Goal: Task Accomplishment & Management: Manage account settings

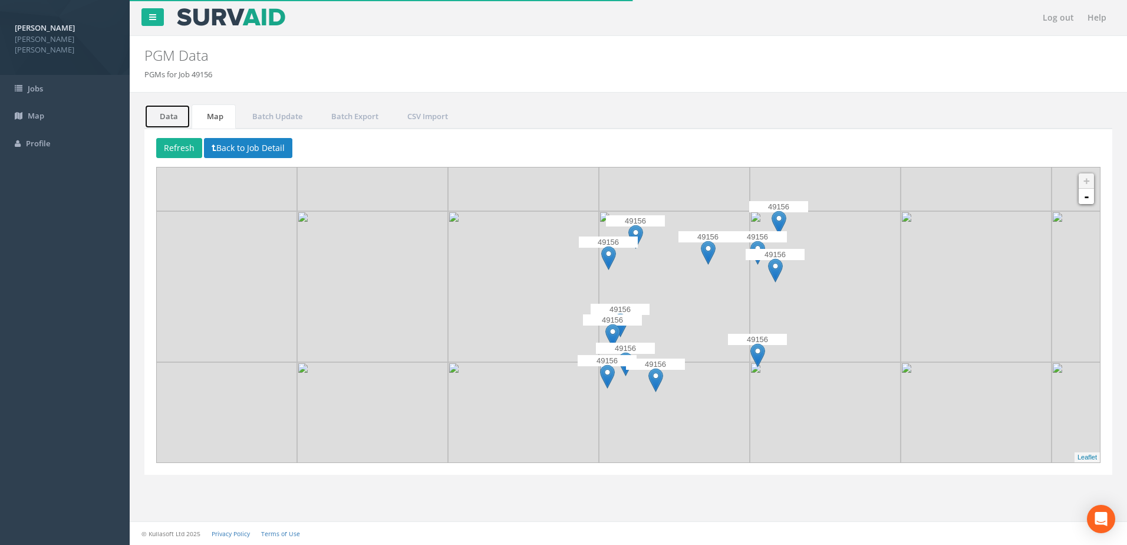
click at [166, 110] on link "Data" at bounding box center [167, 116] width 46 height 24
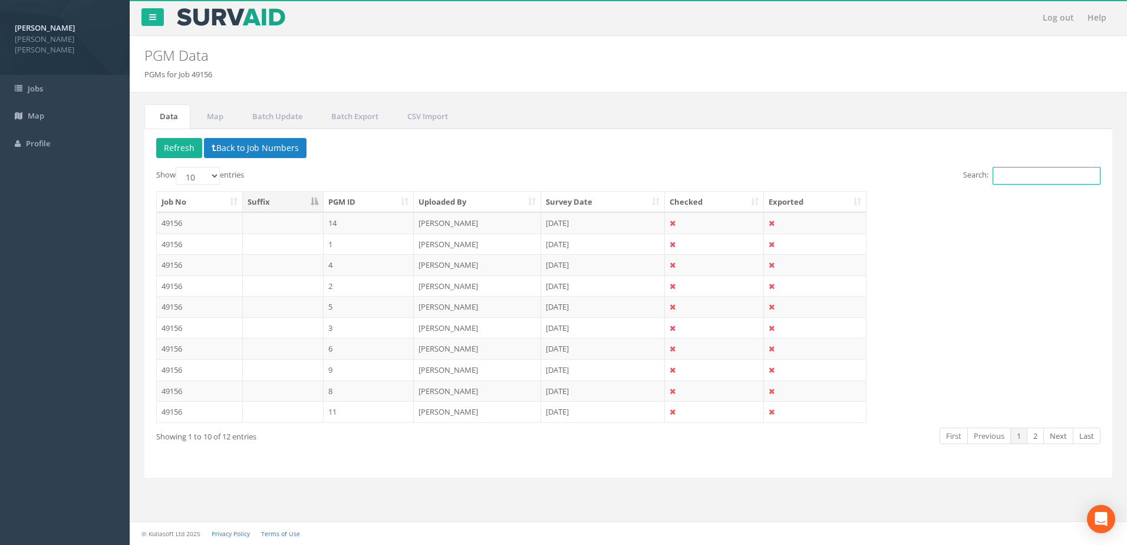
click at [1010, 175] on input "Search:" at bounding box center [1047, 176] width 108 height 18
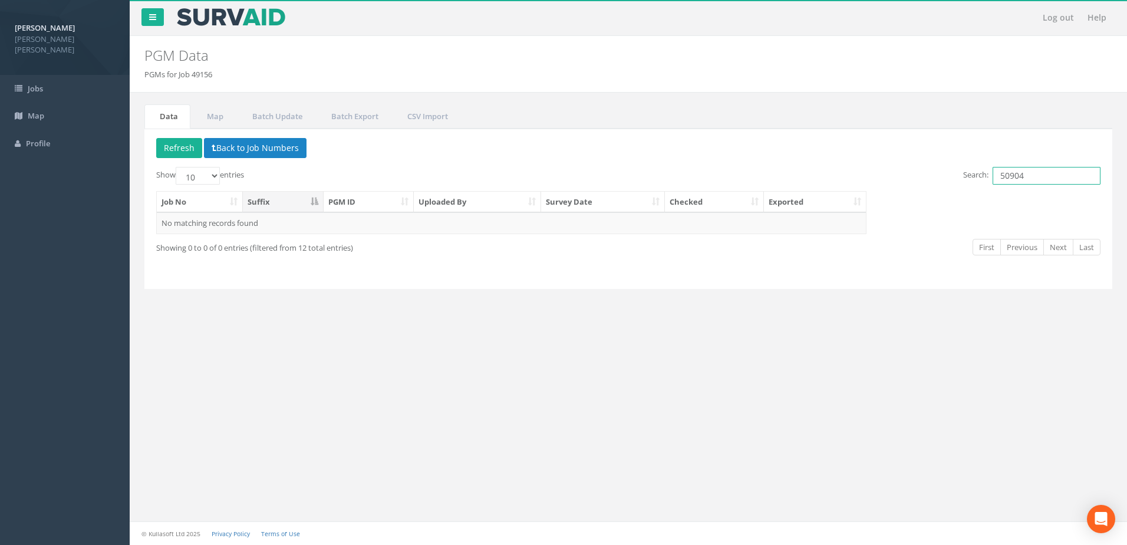
type input "50904"
click at [1041, 174] on input "50904" at bounding box center [1047, 176] width 108 height 18
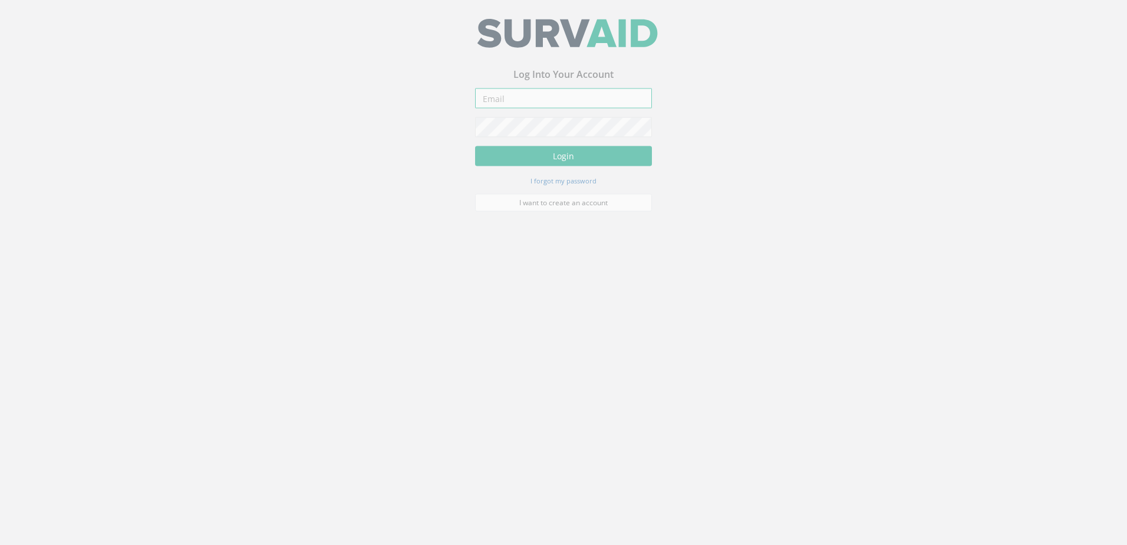
type input "mgrabos@plowmancraven.co.uk"
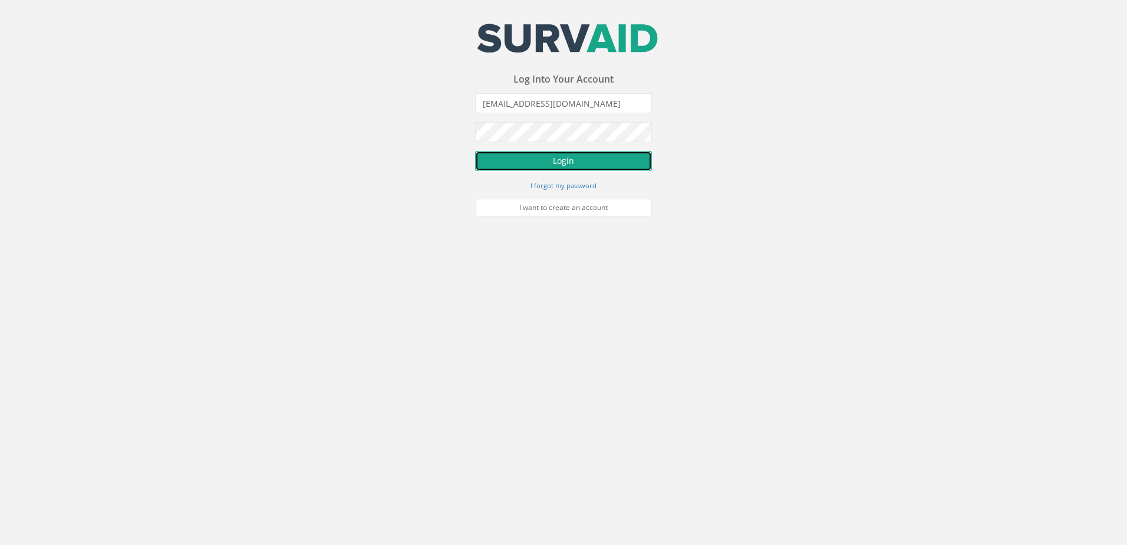
click at [572, 160] on button "Login" at bounding box center [563, 161] width 177 height 20
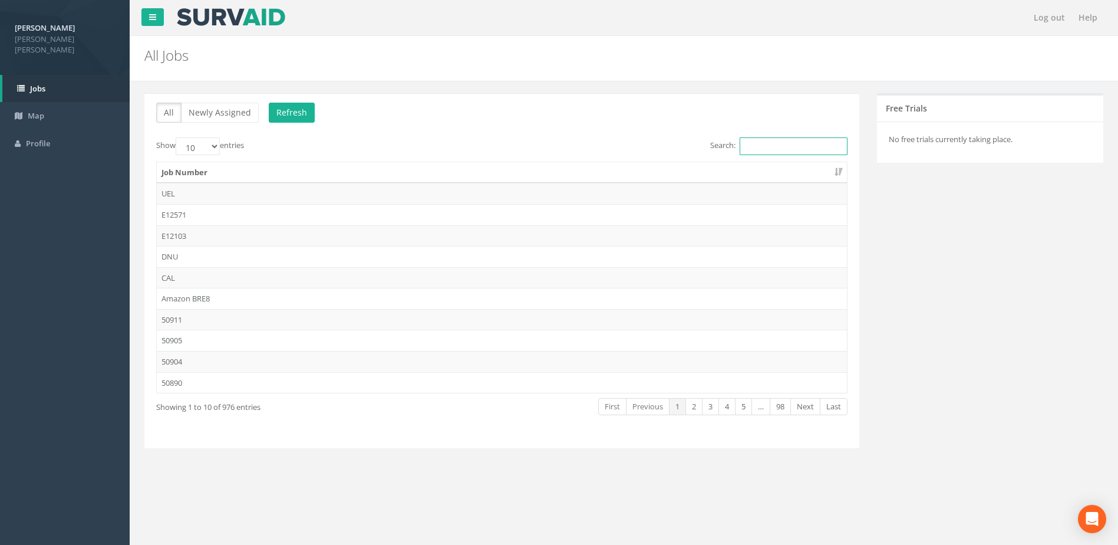
click at [780, 144] on input "Search:" at bounding box center [794, 146] width 108 height 18
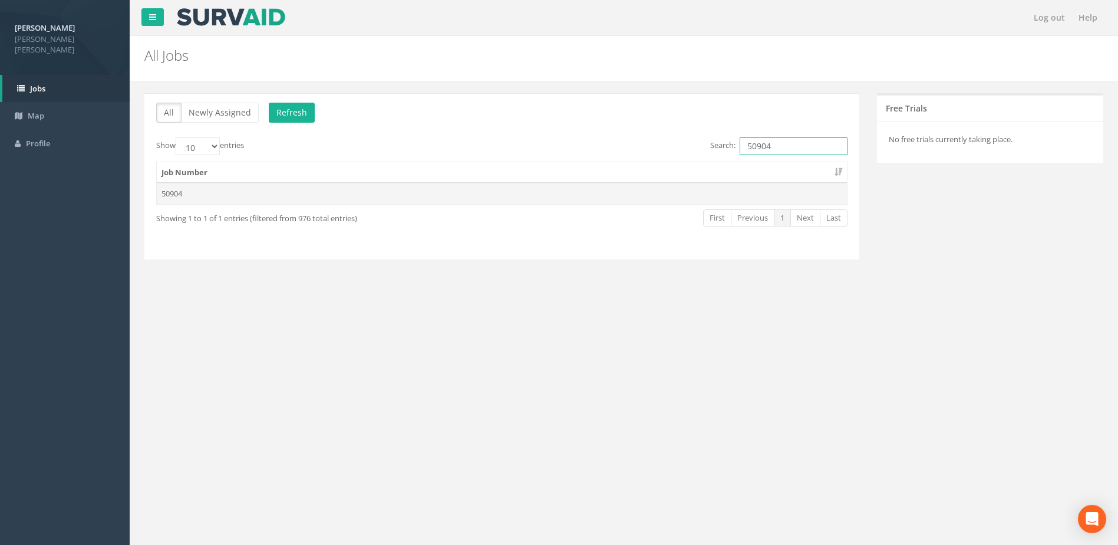
type input "50904"
click at [167, 196] on td "50904" at bounding box center [502, 193] width 690 height 21
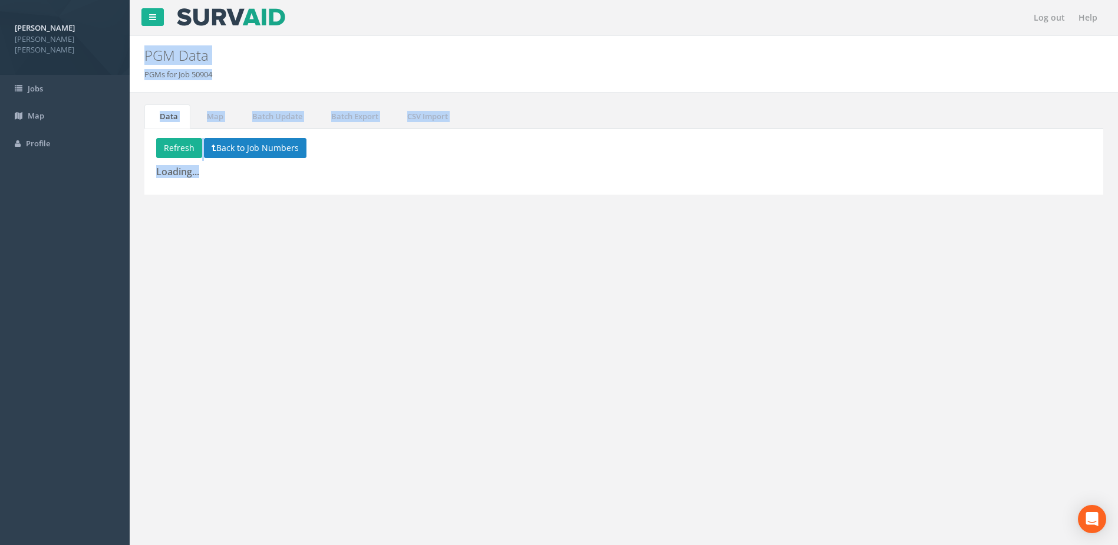
click at [167, 196] on div "Log out Help PGM Data PGMs for Job 50904 × There was an error fetching the PGM …" at bounding box center [624, 353] width 988 height 707
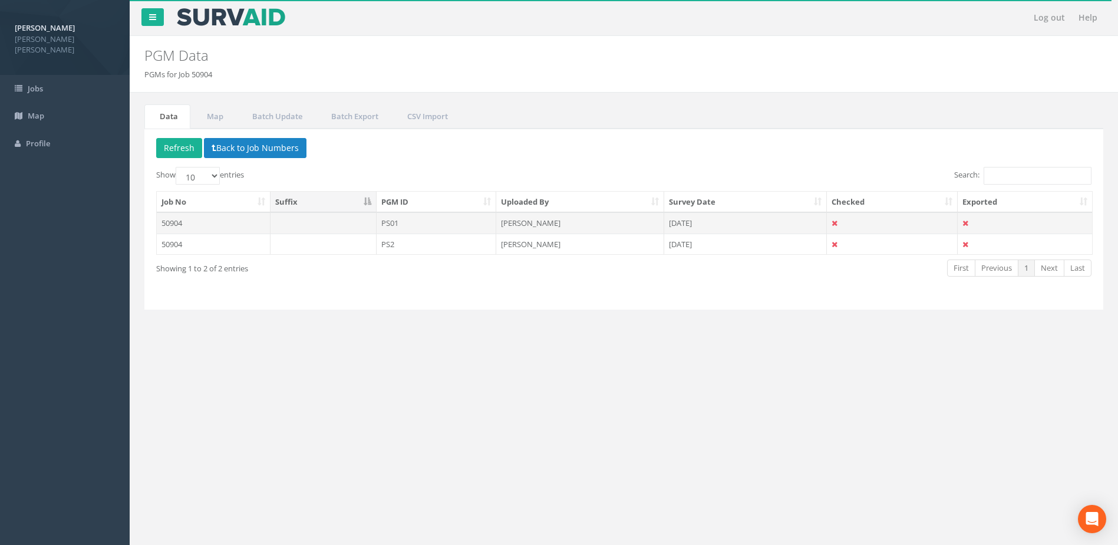
click at [172, 226] on td "50904" at bounding box center [214, 222] width 114 height 21
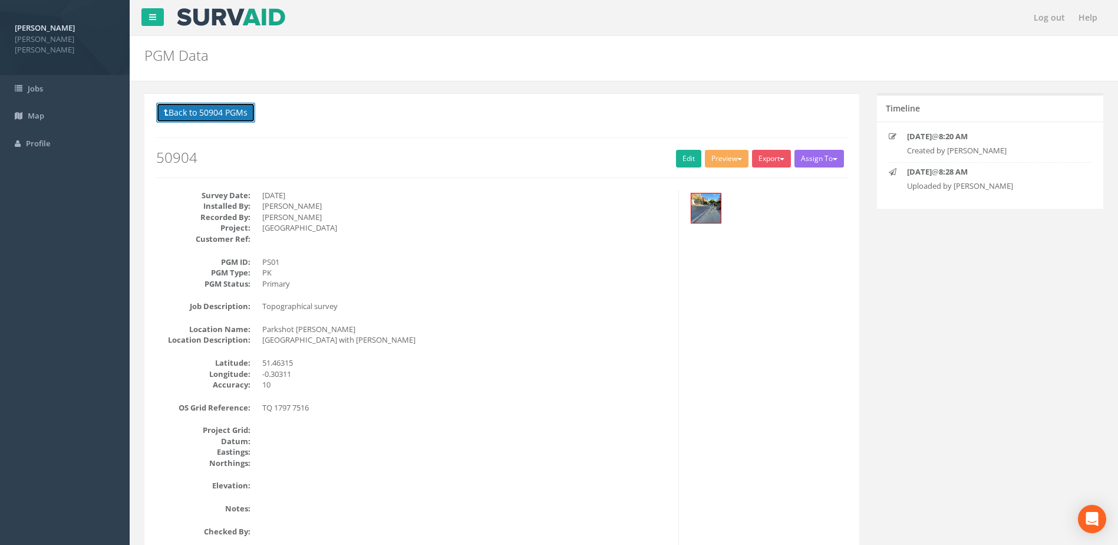
click at [173, 115] on button "Back to 50904 PGMs" at bounding box center [205, 113] width 99 height 20
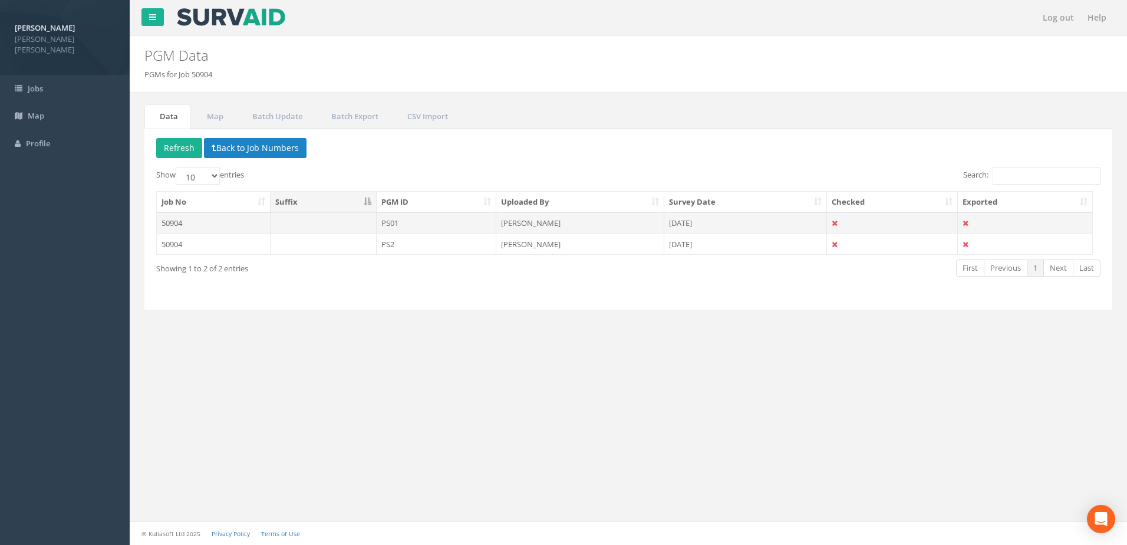
click at [205, 222] on td "50904" at bounding box center [214, 222] width 114 height 21
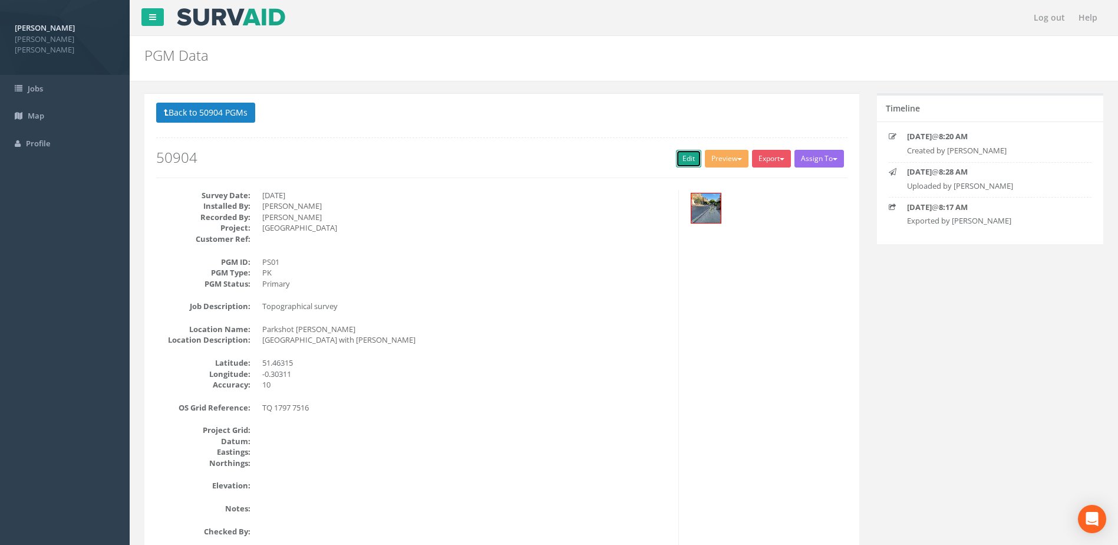
click at [680, 156] on link "Edit" at bounding box center [688, 159] width 25 height 18
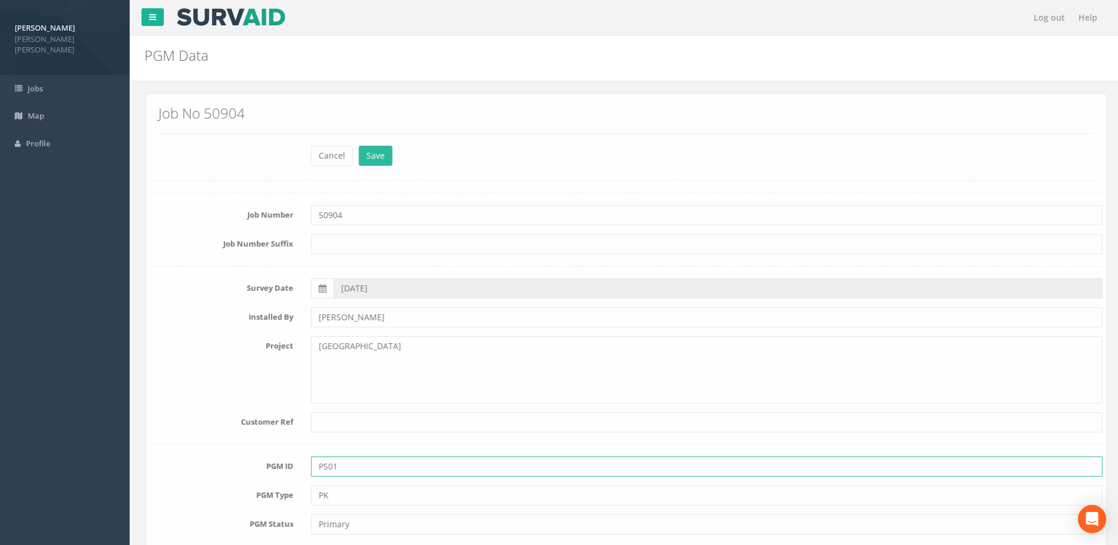
click at [329, 467] on input "PS01" at bounding box center [705, 466] width 792 height 20
type input "PS1"
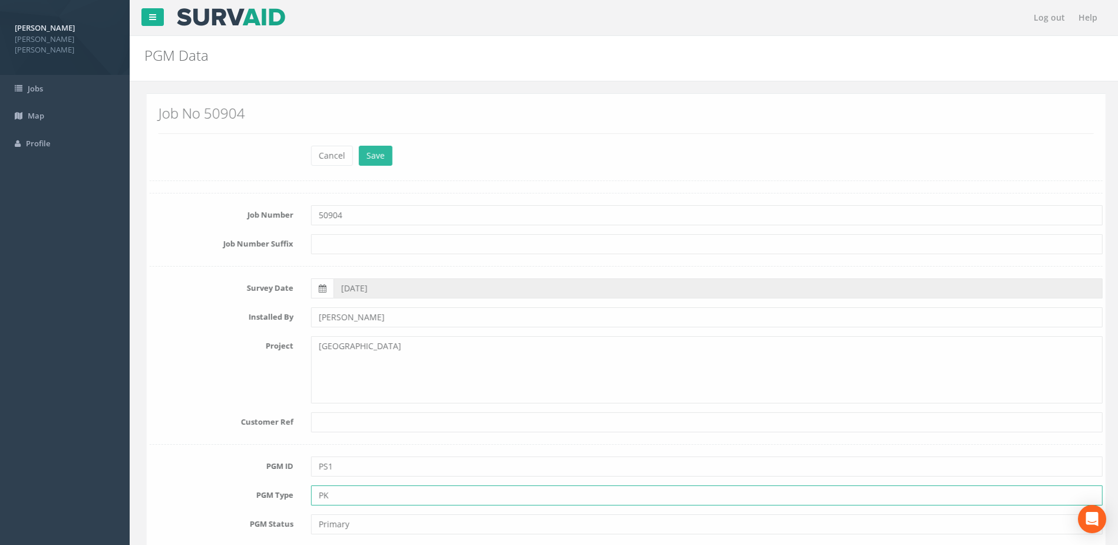
click at [373, 496] on input "PK" at bounding box center [705, 495] width 792 height 20
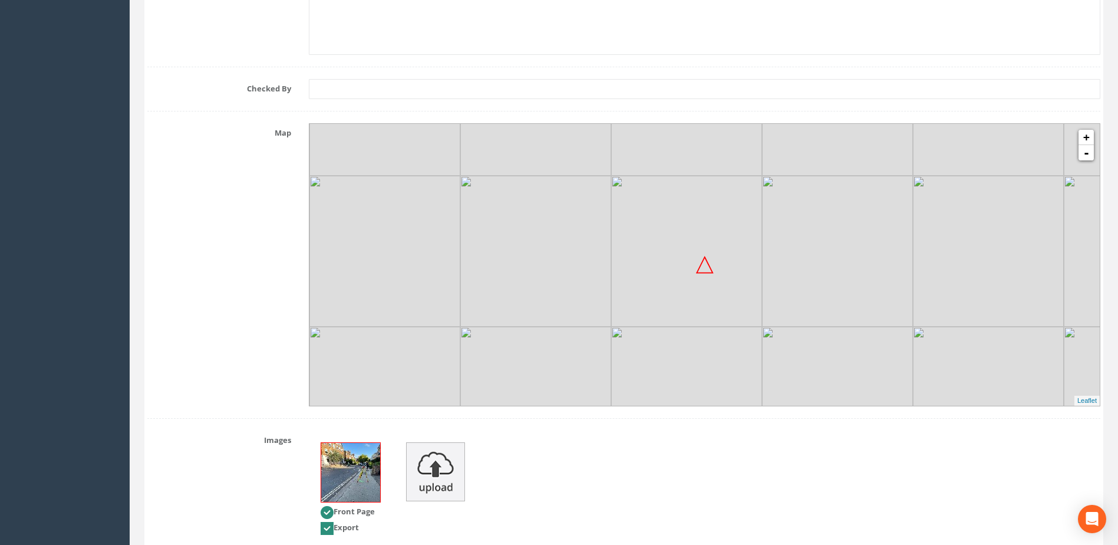
scroll to position [1456, 0]
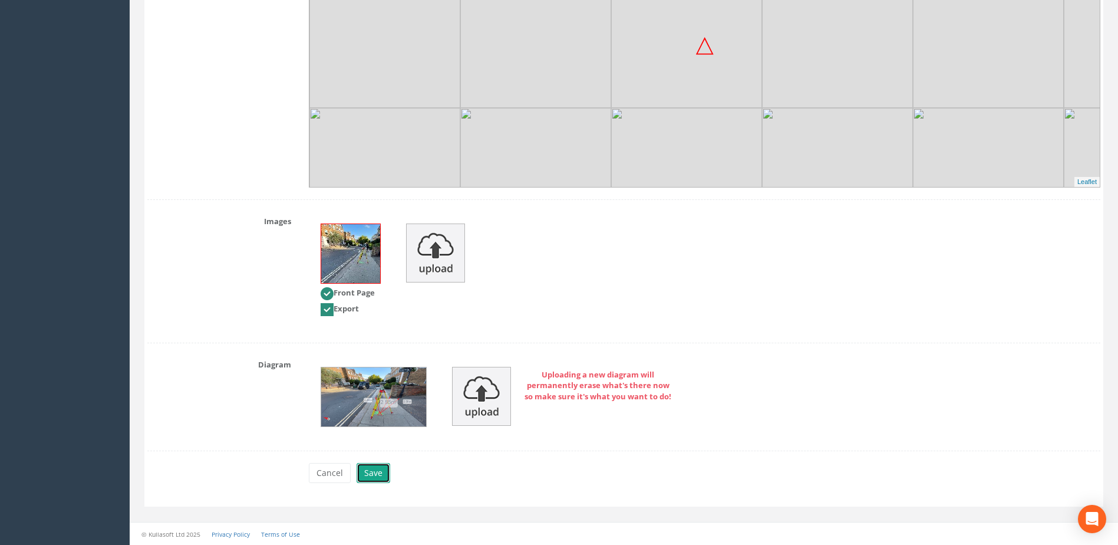
click at [369, 473] on button "Save" at bounding box center [374, 473] width 34 height 20
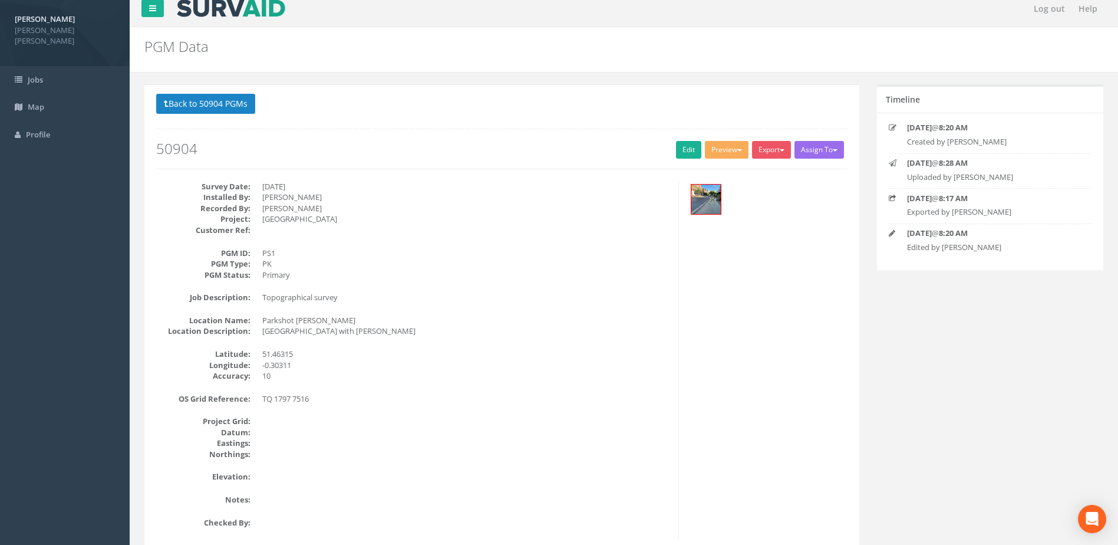
scroll to position [0, 0]
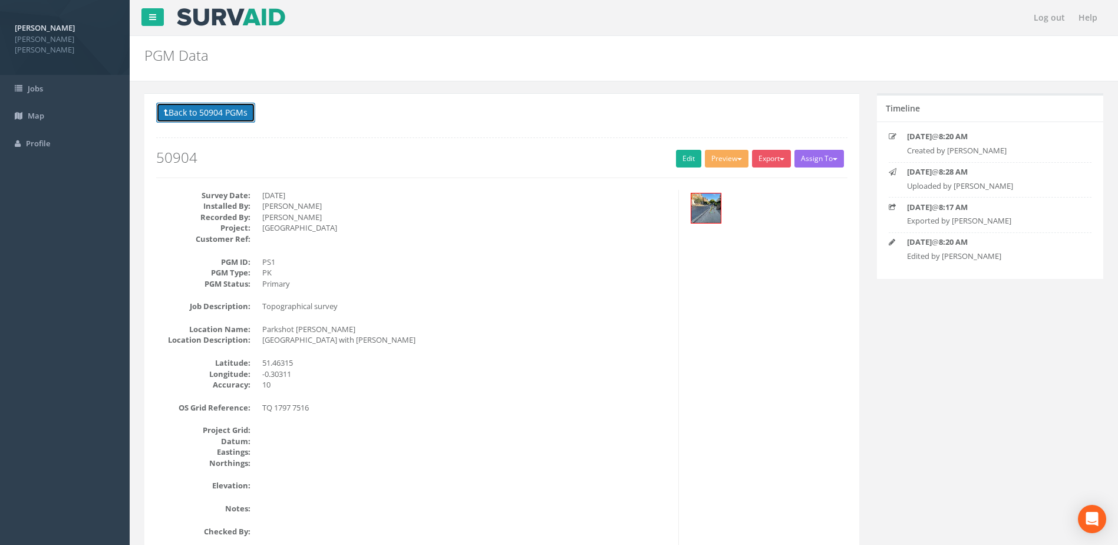
click at [195, 115] on button "Back to 50904 PGMs" at bounding box center [205, 113] width 99 height 20
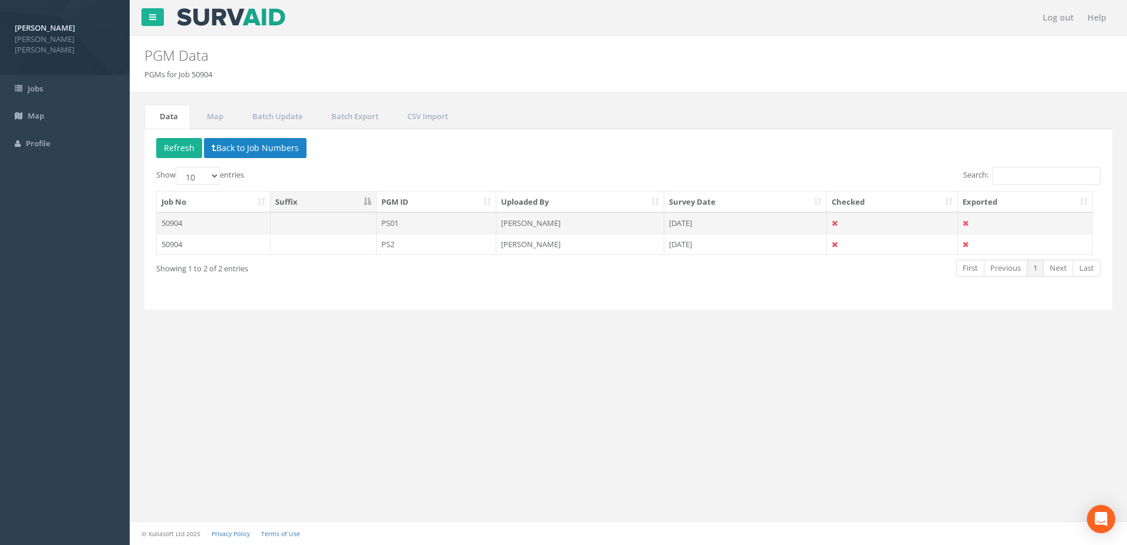
click at [414, 226] on td "PS01" at bounding box center [437, 222] width 120 height 21
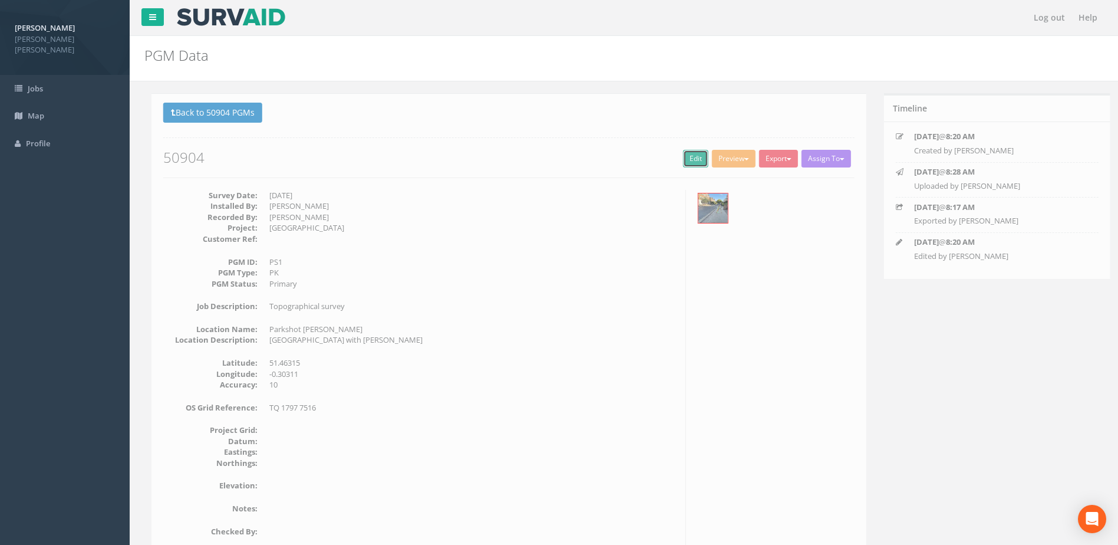
click at [686, 159] on link "Edit" at bounding box center [688, 159] width 25 height 18
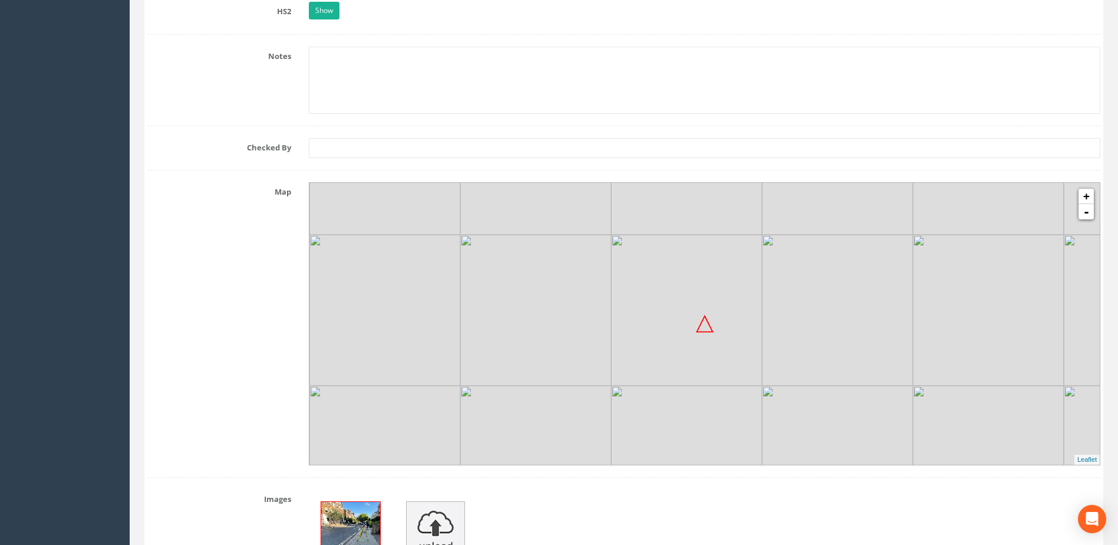
scroll to position [1456, 0]
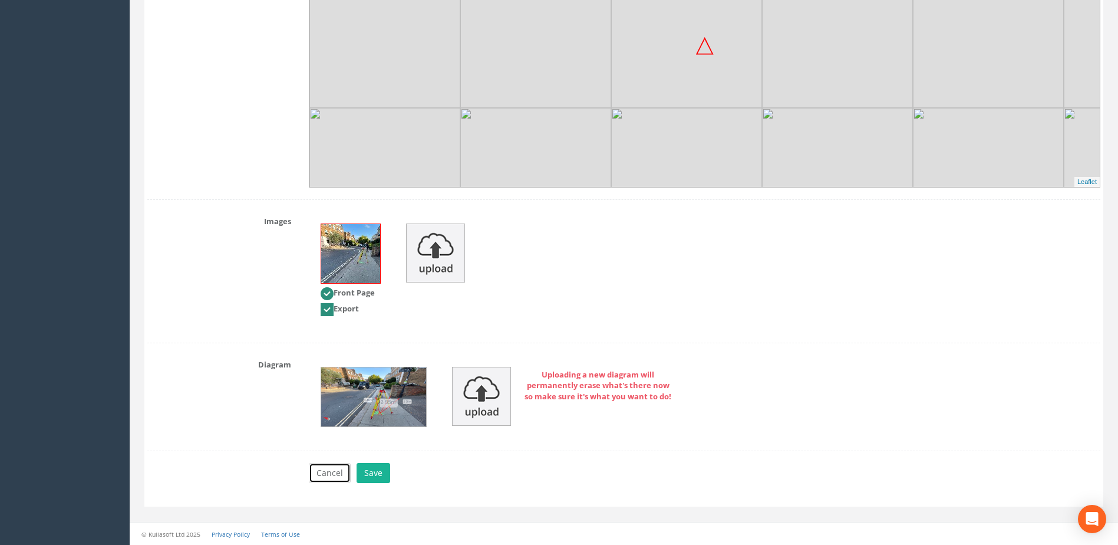
click at [325, 473] on button "Cancel" at bounding box center [330, 473] width 42 height 20
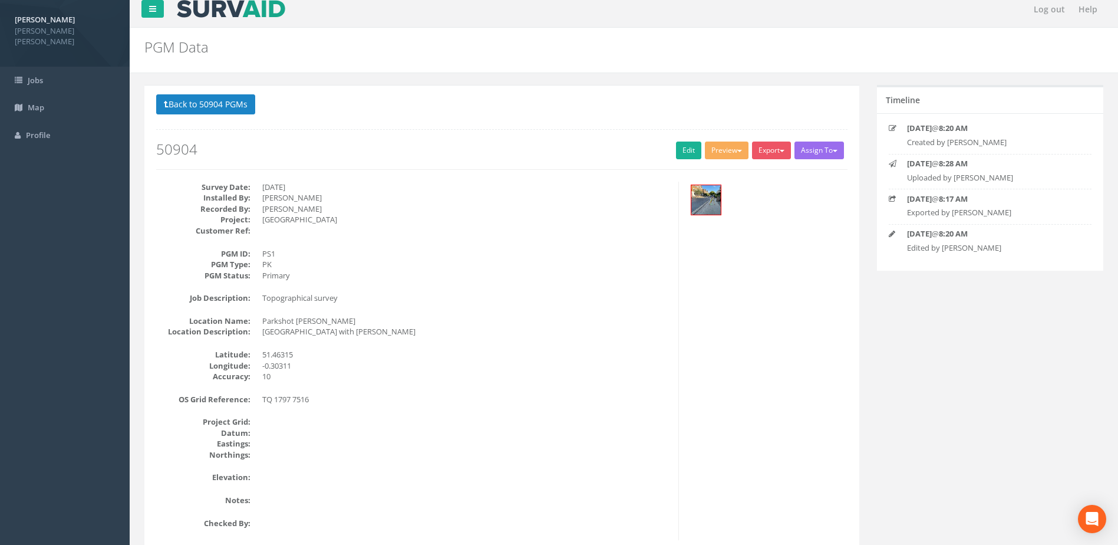
scroll to position [0, 0]
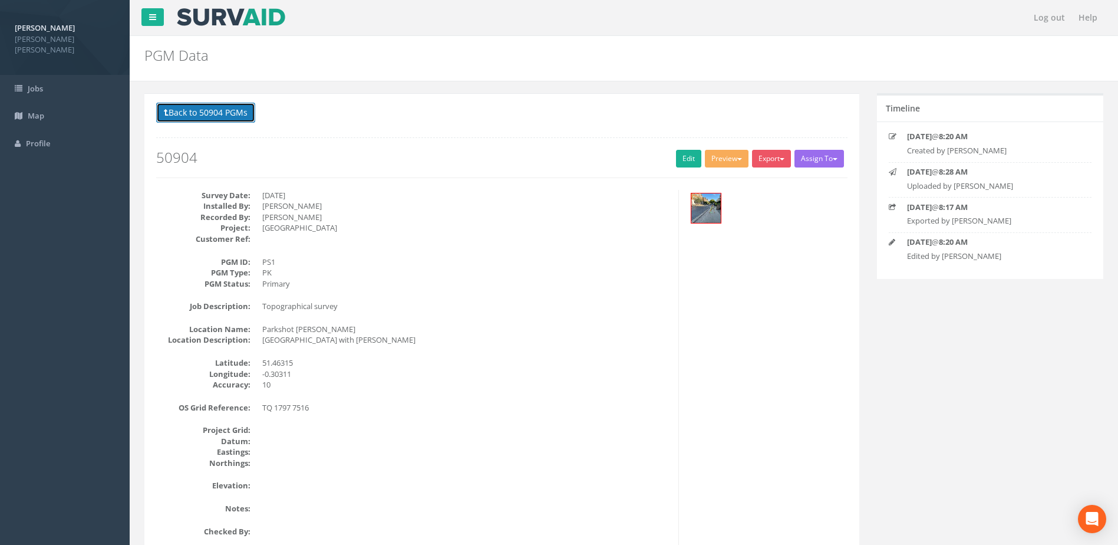
click at [212, 113] on button "Back to 50904 PGMs" at bounding box center [205, 113] width 99 height 20
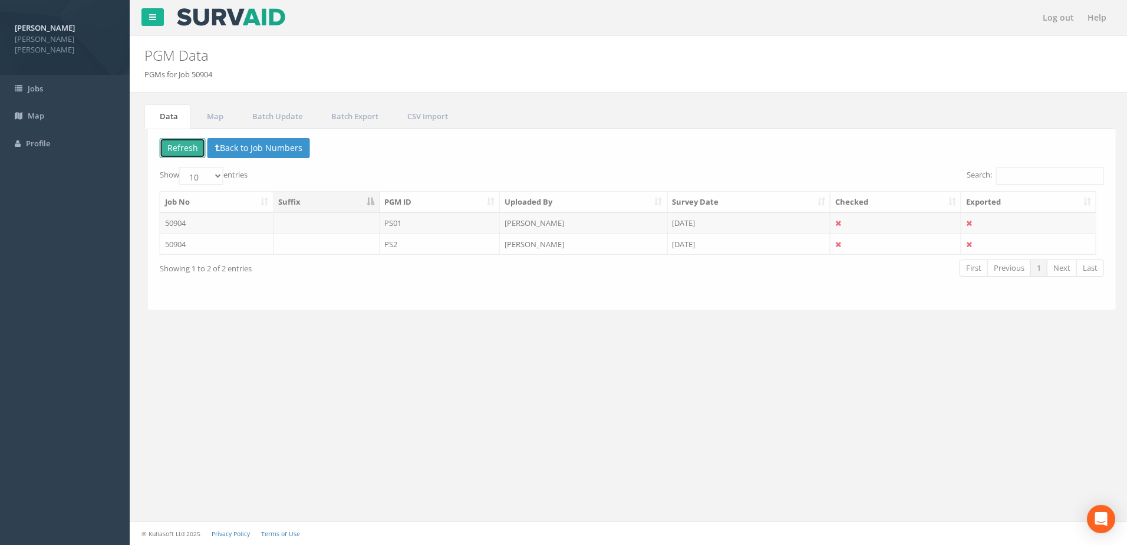
click at [179, 146] on button "Refresh" at bounding box center [179, 148] width 46 height 20
click at [425, 117] on link "CSV Import" at bounding box center [426, 116] width 68 height 24
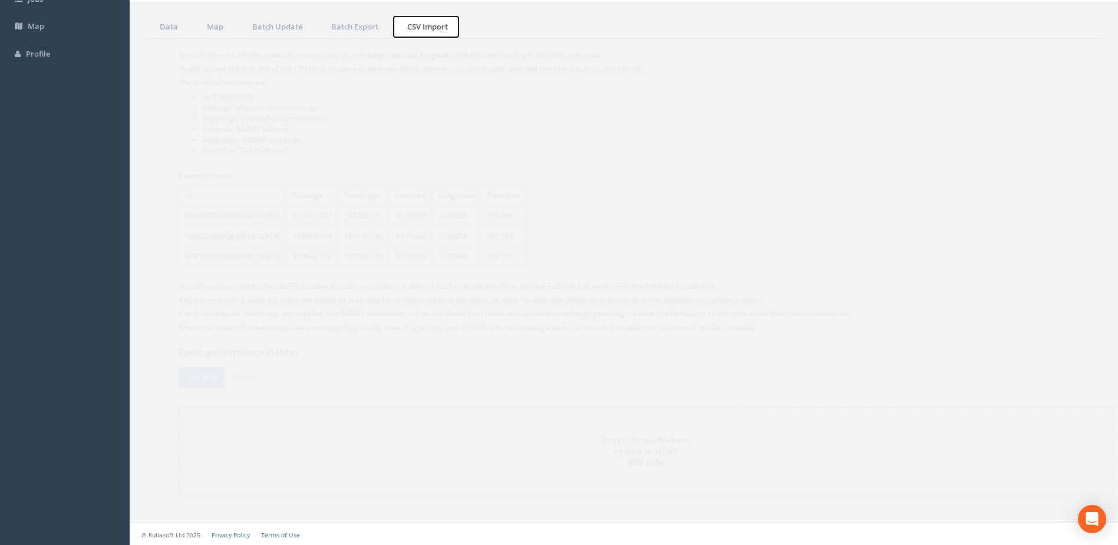
scroll to position [91, 0]
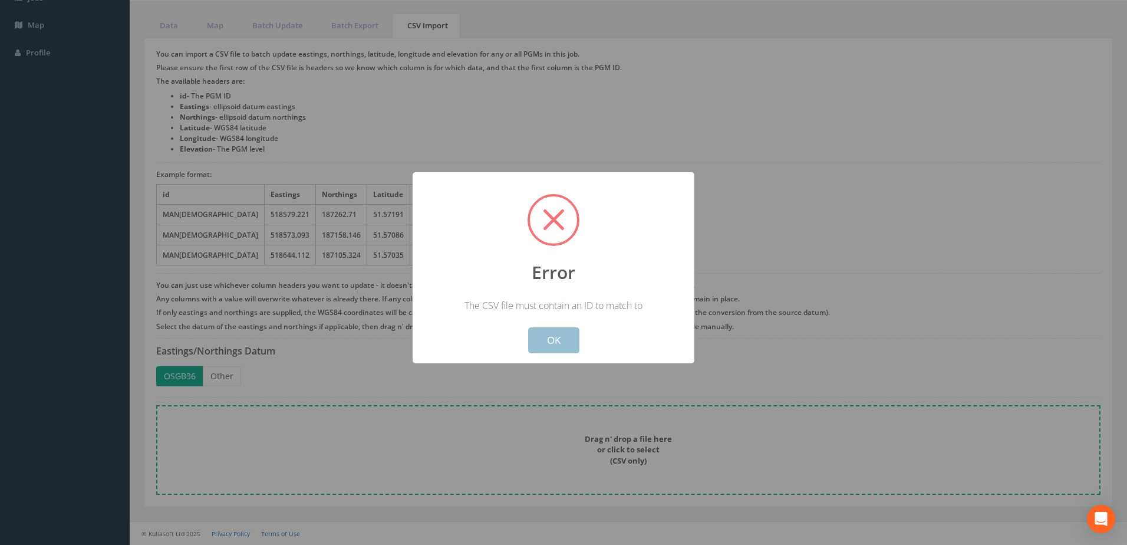
click at [561, 348] on button "OK" at bounding box center [553, 340] width 51 height 26
click at [553, 341] on button "OK" at bounding box center [553, 340] width 51 height 26
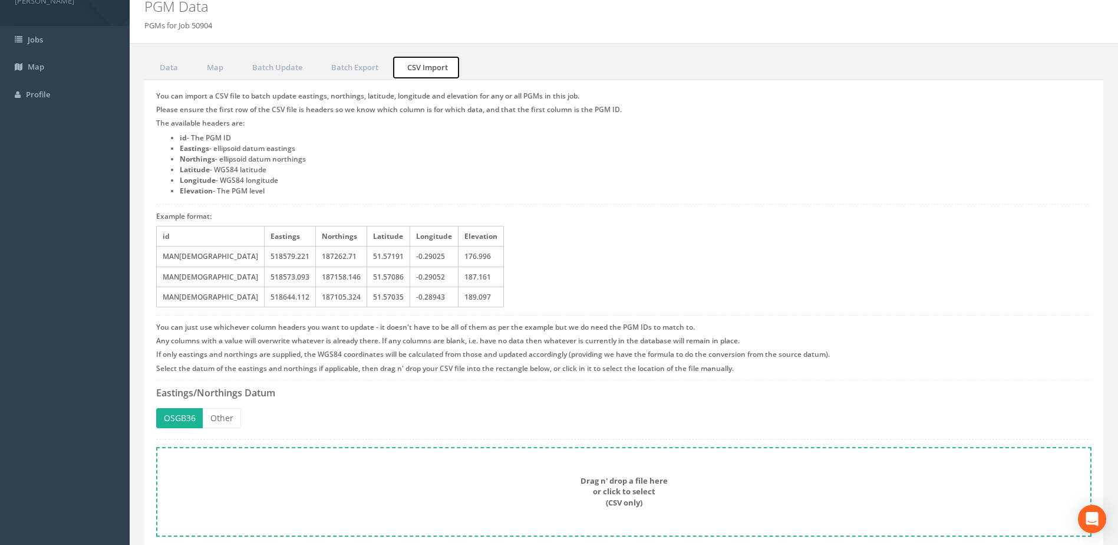
scroll to position [0, 0]
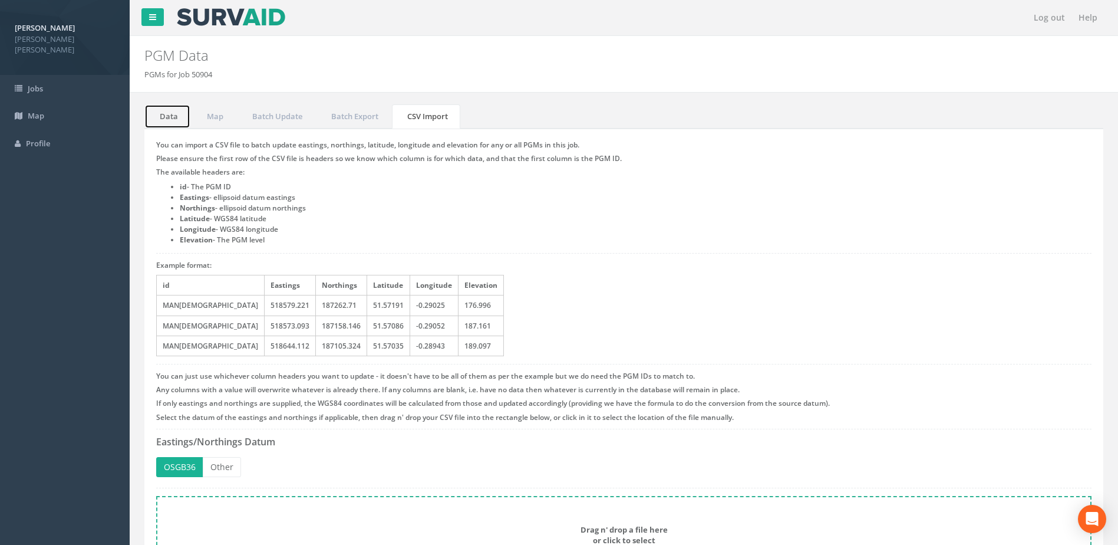
click at [172, 116] on link "Data" at bounding box center [167, 116] width 46 height 24
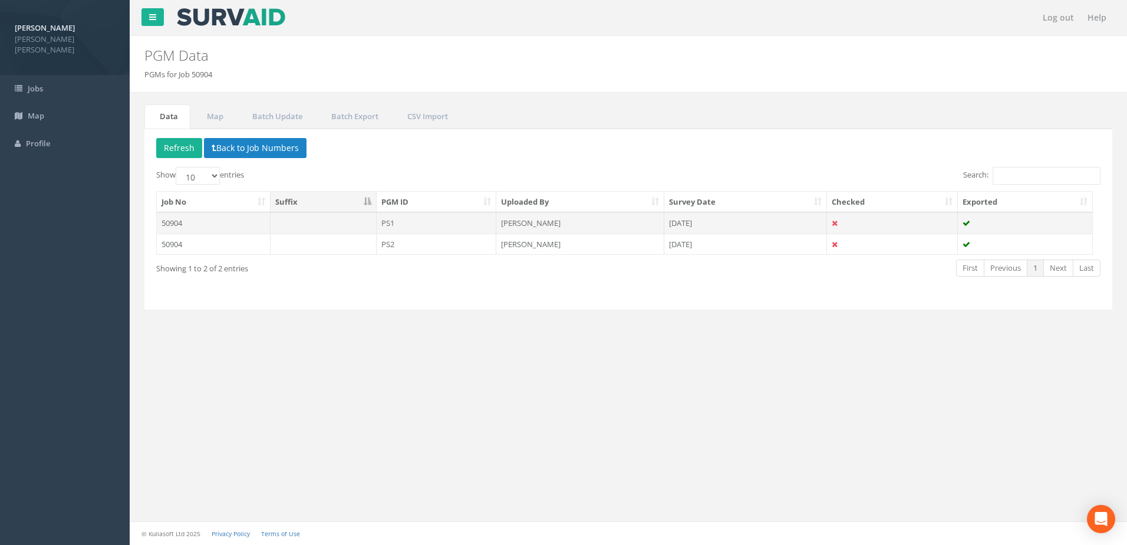
click at [191, 223] on td "50904" at bounding box center [214, 222] width 114 height 21
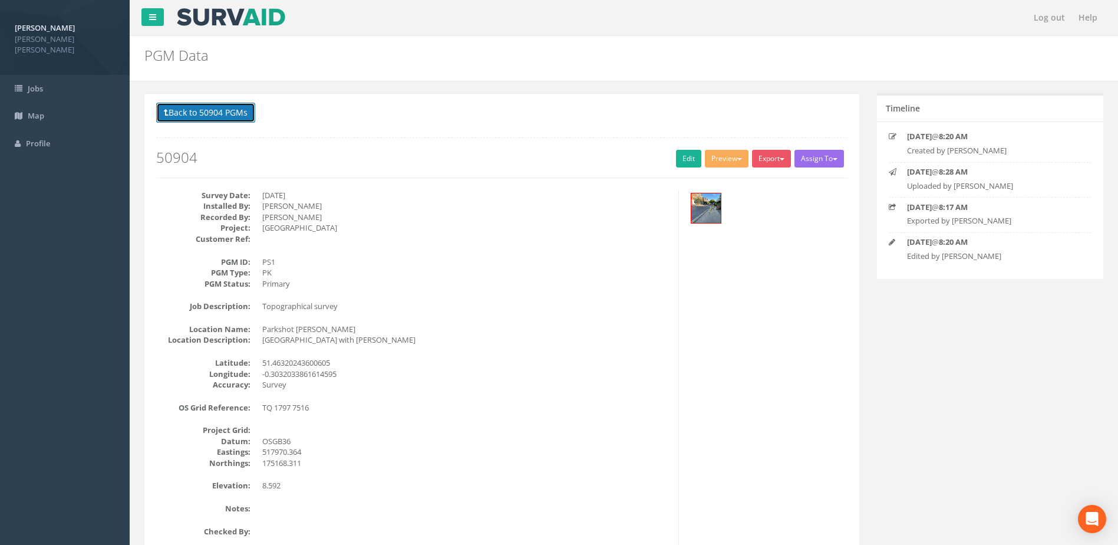
click at [215, 112] on button "Back to 50904 PGMs" at bounding box center [205, 113] width 99 height 20
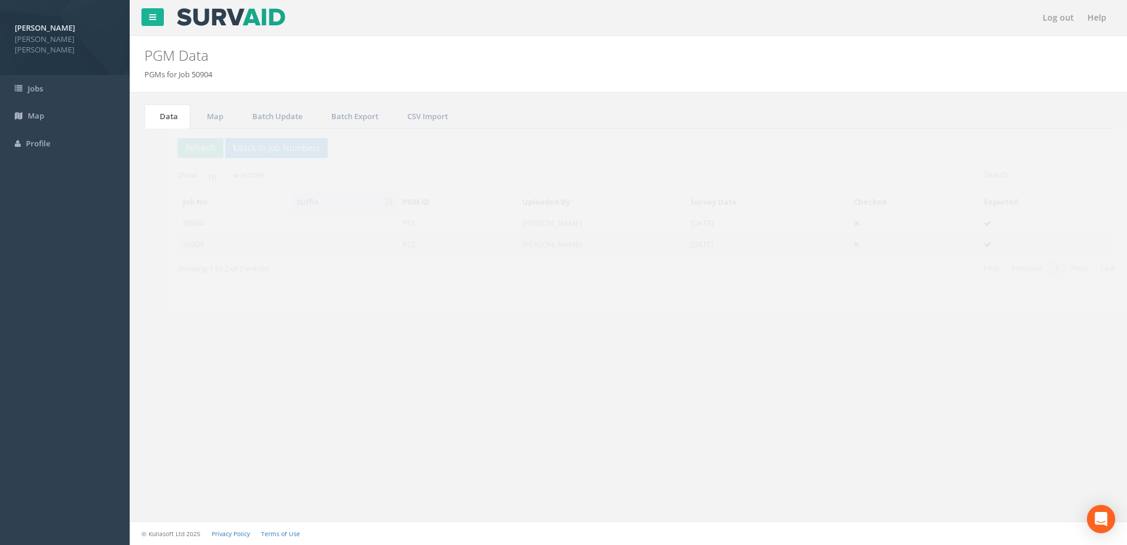
click at [317, 251] on td at bounding box center [324, 243] width 106 height 21
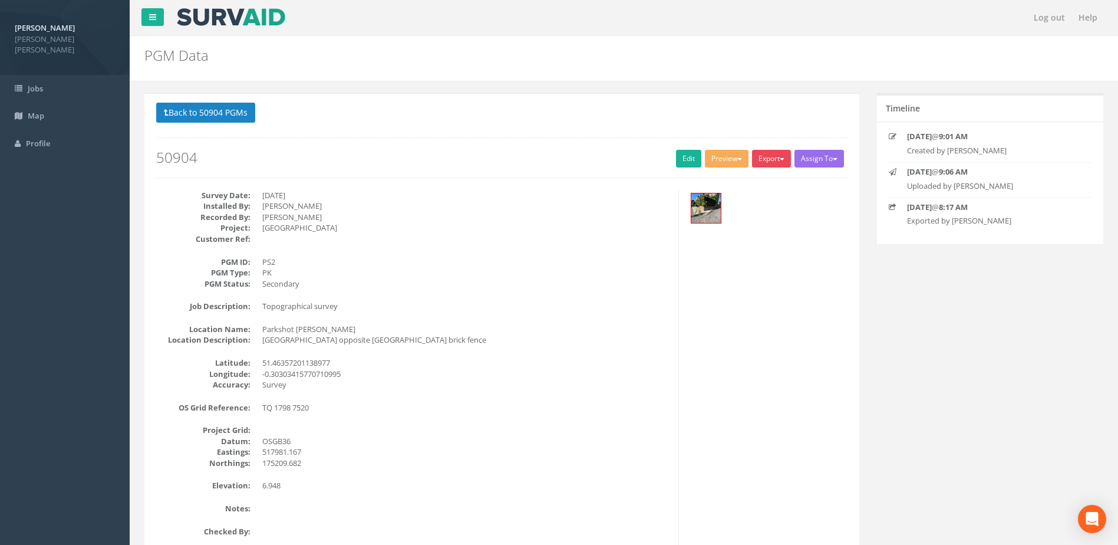
click at [769, 156] on button "Export" at bounding box center [771, 159] width 39 height 18
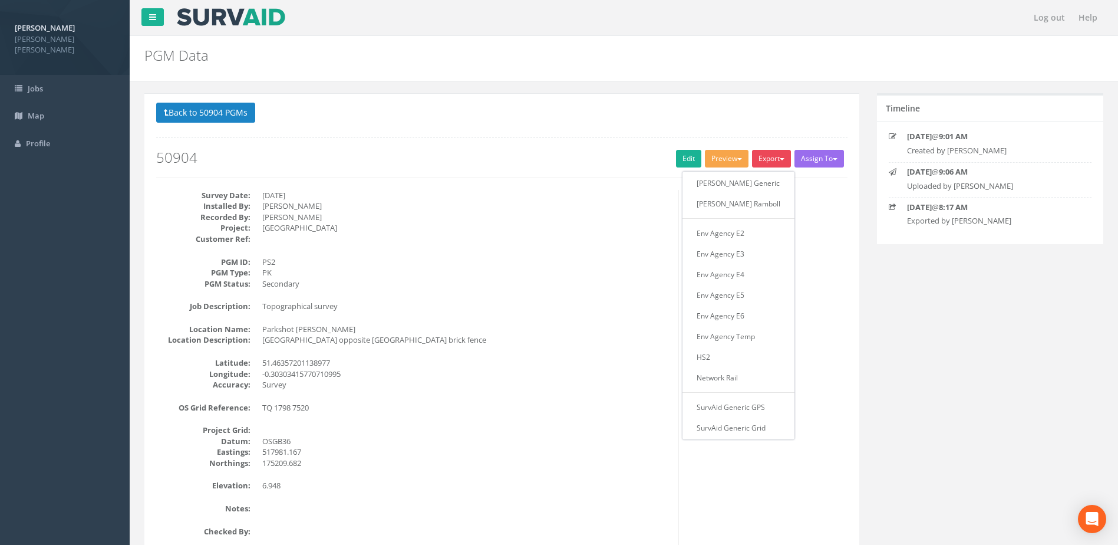
click at [727, 157] on button "Preview" at bounding box center [727, 159] width 44 height 18
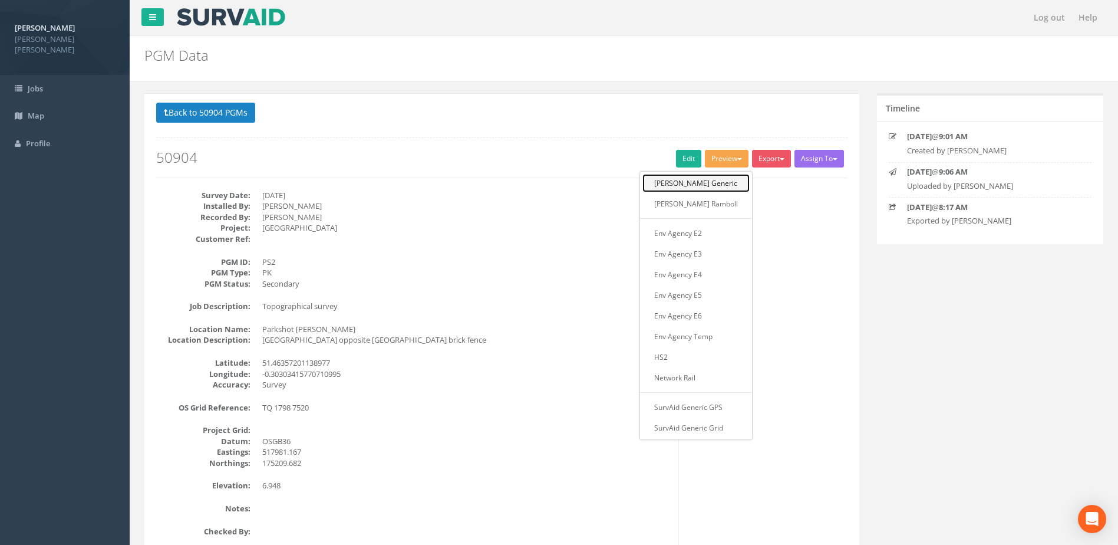
click at [713, 180] on link "[PERSON_NAME] Generic" at bounding box center [695, 183] width 107 height 18
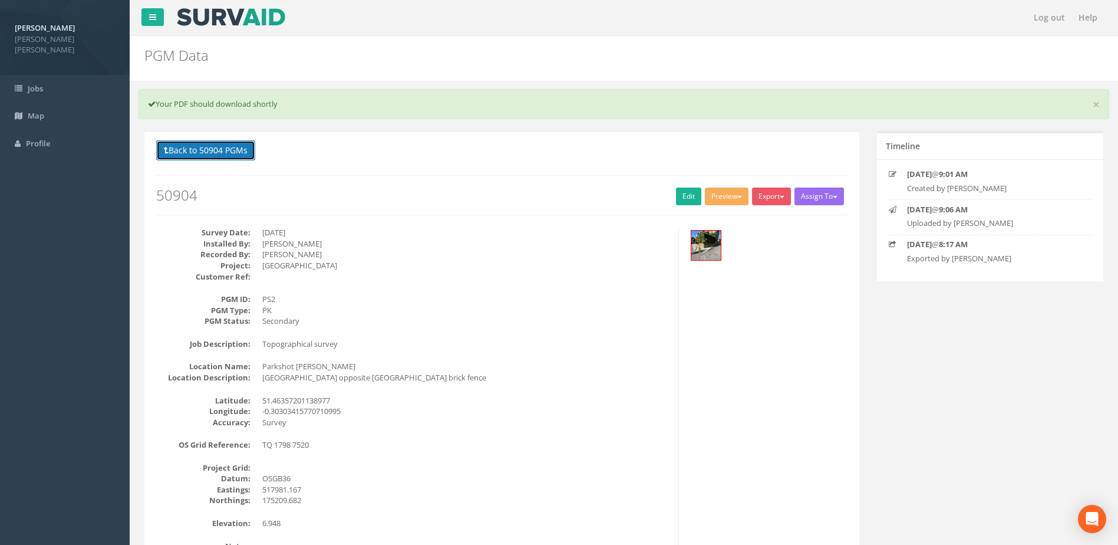
click at [221, 150] on button "Back to 50904 PGMs" at bounding box center [205, 150] width 99 height 20
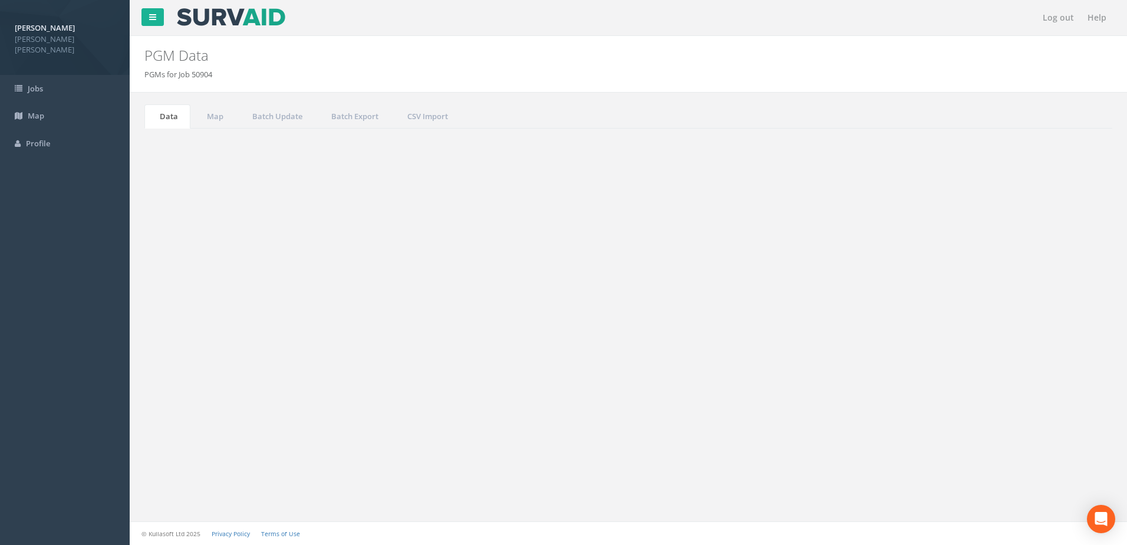
click at [321, 221] on td at bounding box center [324, 222] width 106 height 21
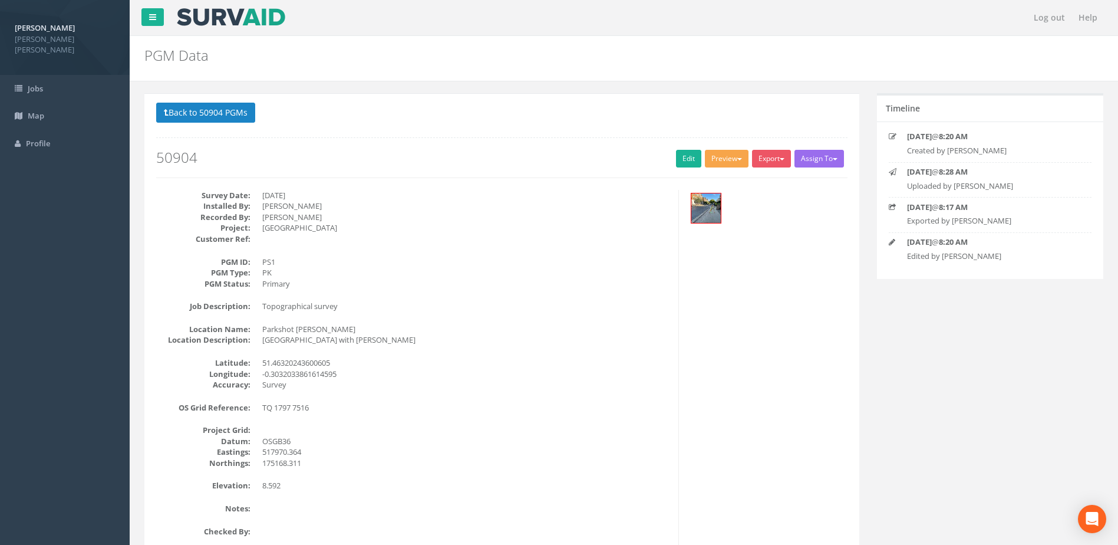
click at [724, 159] on button "Preview" at bounding box center [727, 159] width 44 height 18
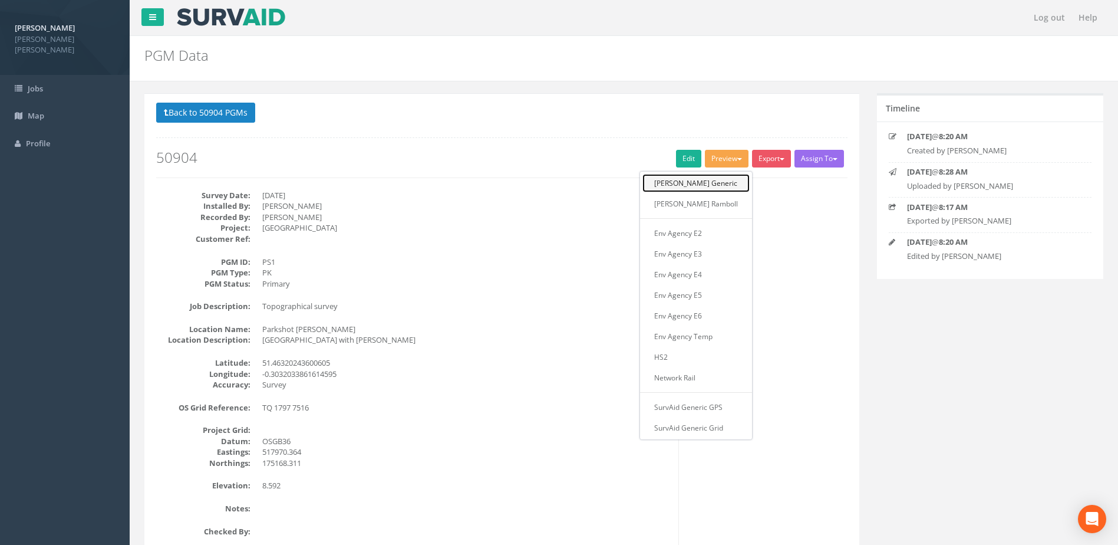
click at [716, 179] on link "[PERSON_NAME] Generic" at bounding box center [695, 183] width 107 height 18
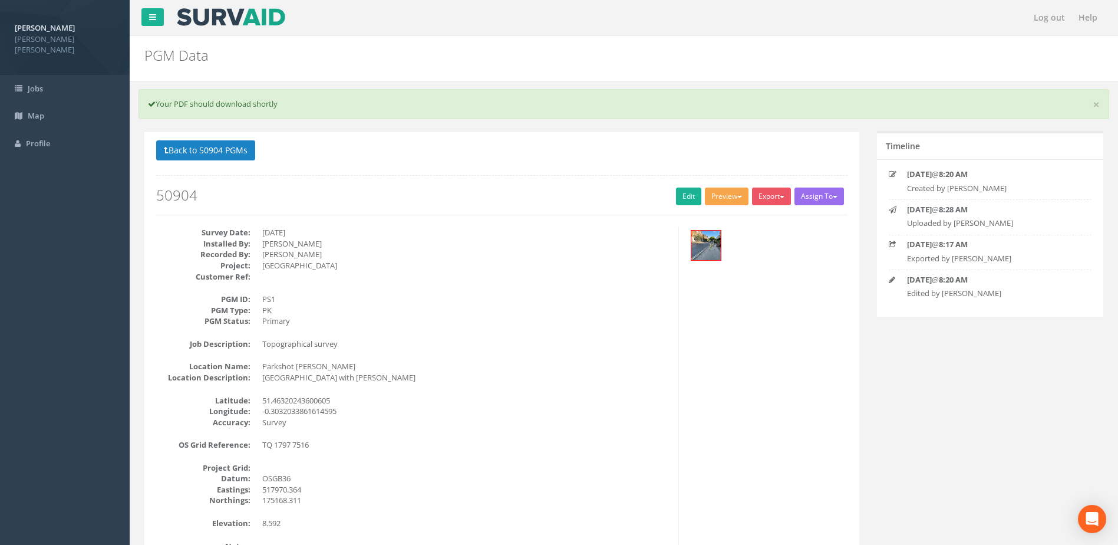
click at [728, 197] on button "Preview" at bounding box center [727, 196] width 44 height 18
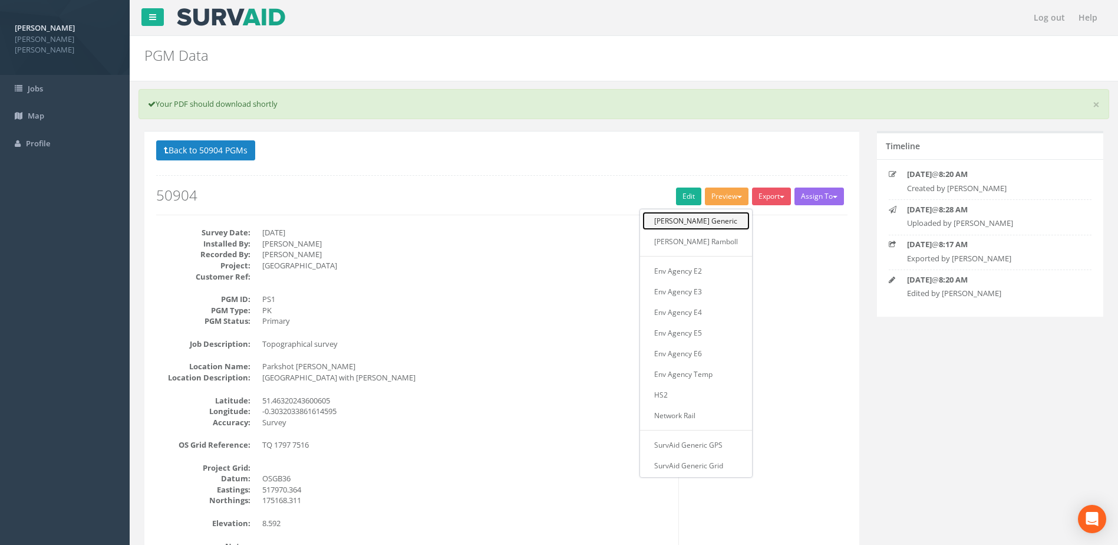
click at [704, 222] on link "[PERSON_NAME] Generic" at bounding box center [695, 221] width 107 height 18
